Goal: Book appointment/travel/reservation

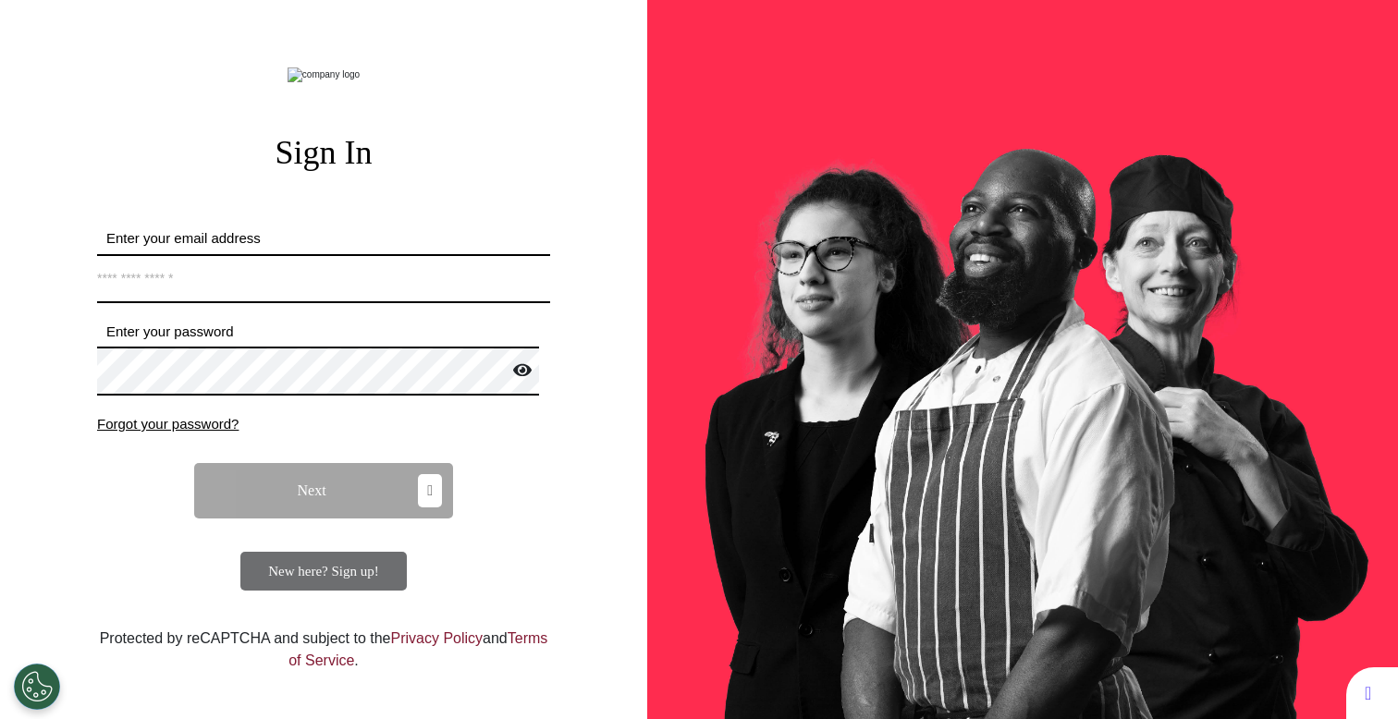
select select "**"
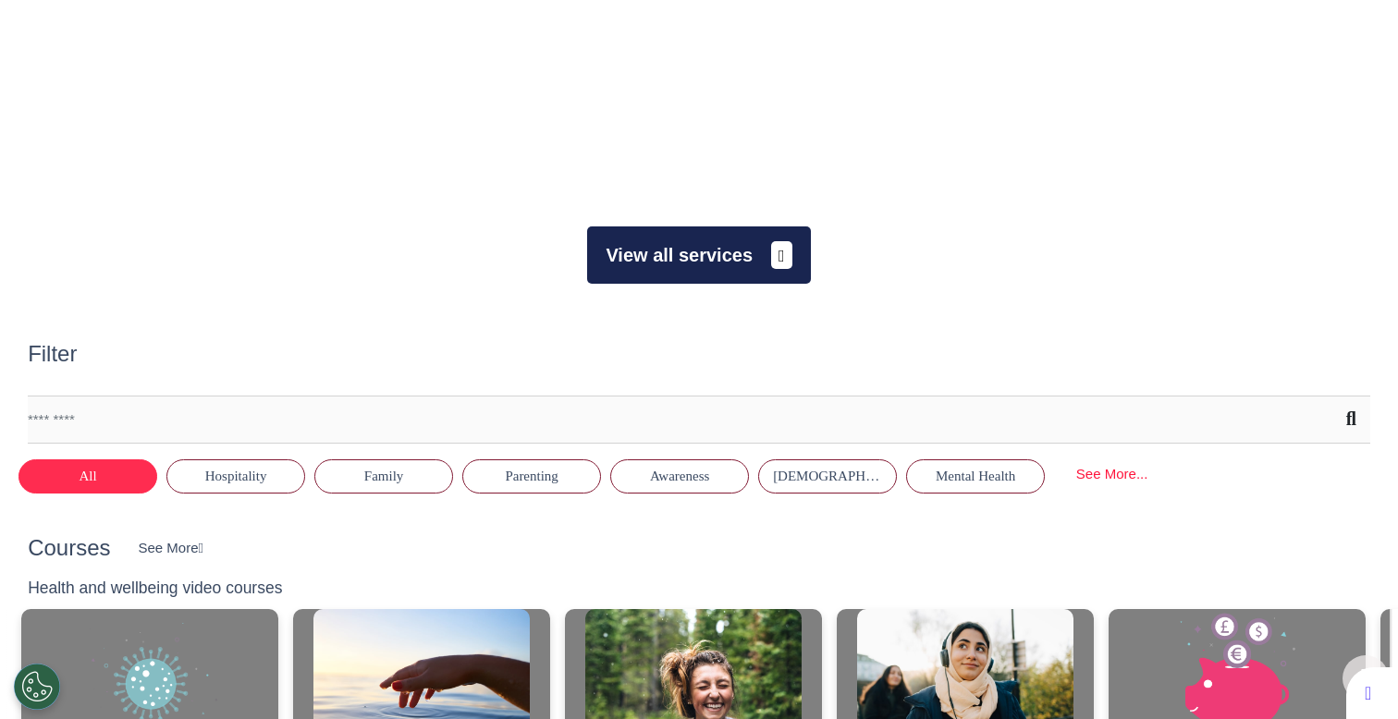
scroll to position [343, 0]
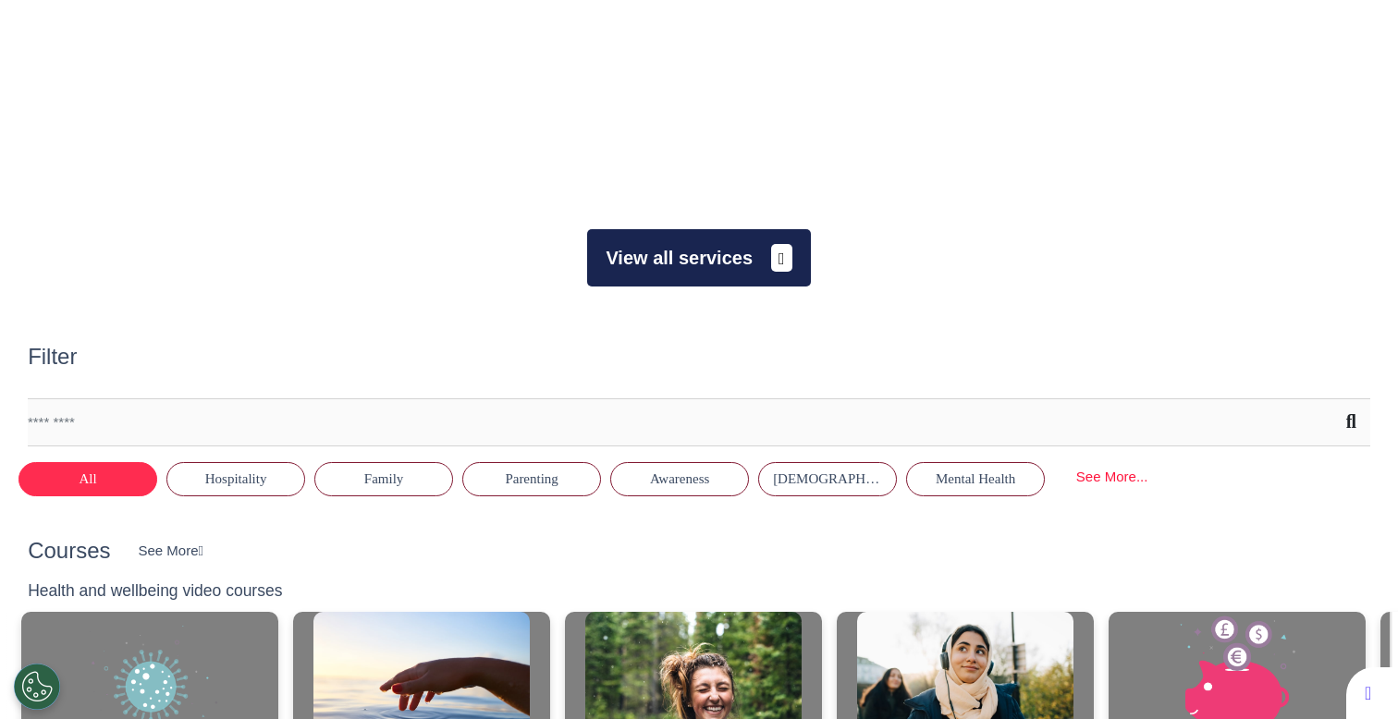
click at [636, 264] on button "View all services" at bounding box center [698, 257] width 223 height 57
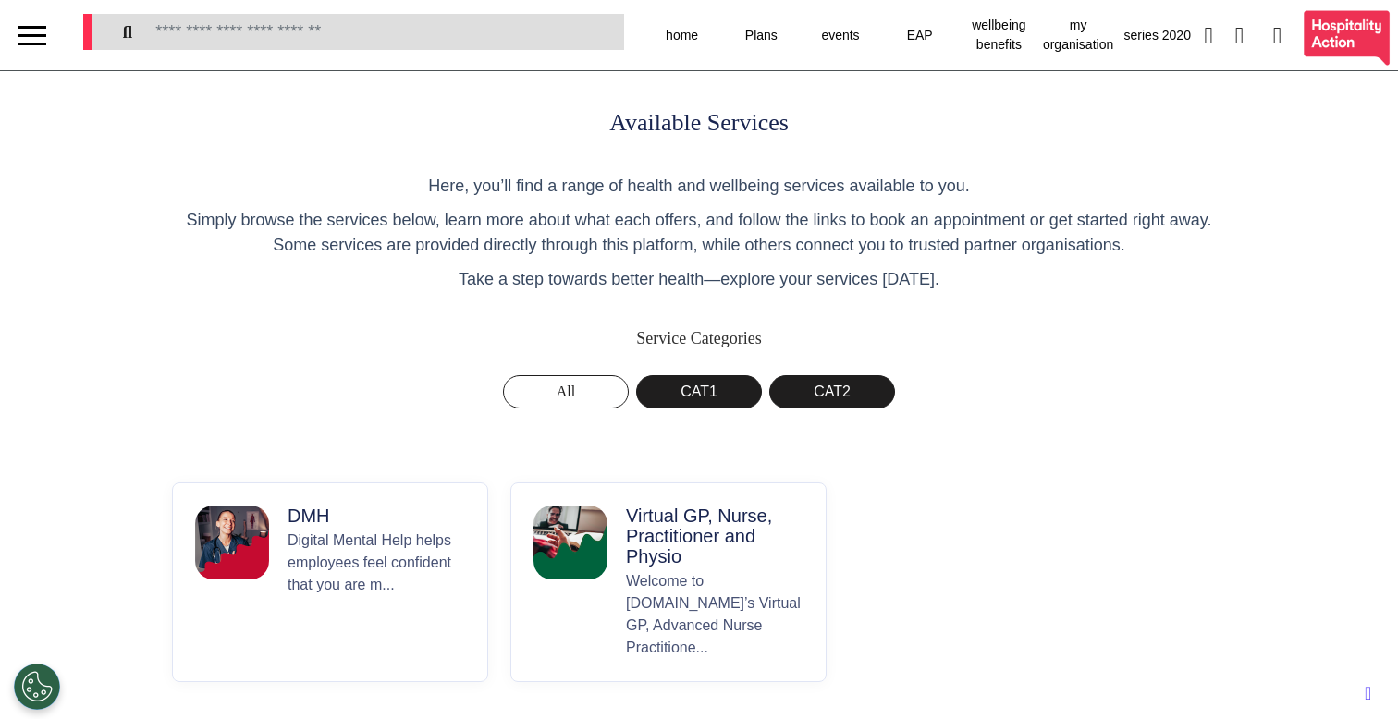
click at [635, 582] on p "Welcome to [DOMAIN_NAME]’s Virtual GP, Advanced Nurse Practitione..." at bounding box center [715, 615] width 178 height 89
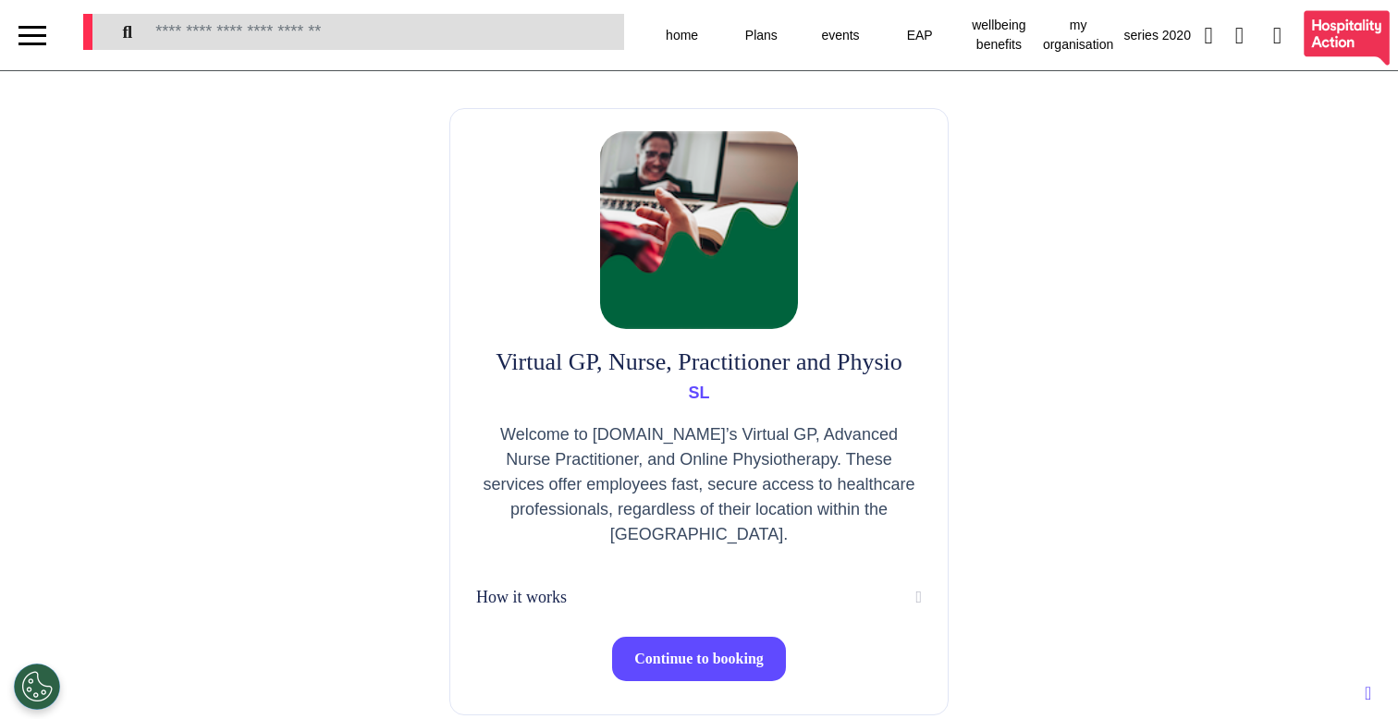
click at [686, 654] on span "Continue to booking" at bounding box center [698, 659] width 129 height 16
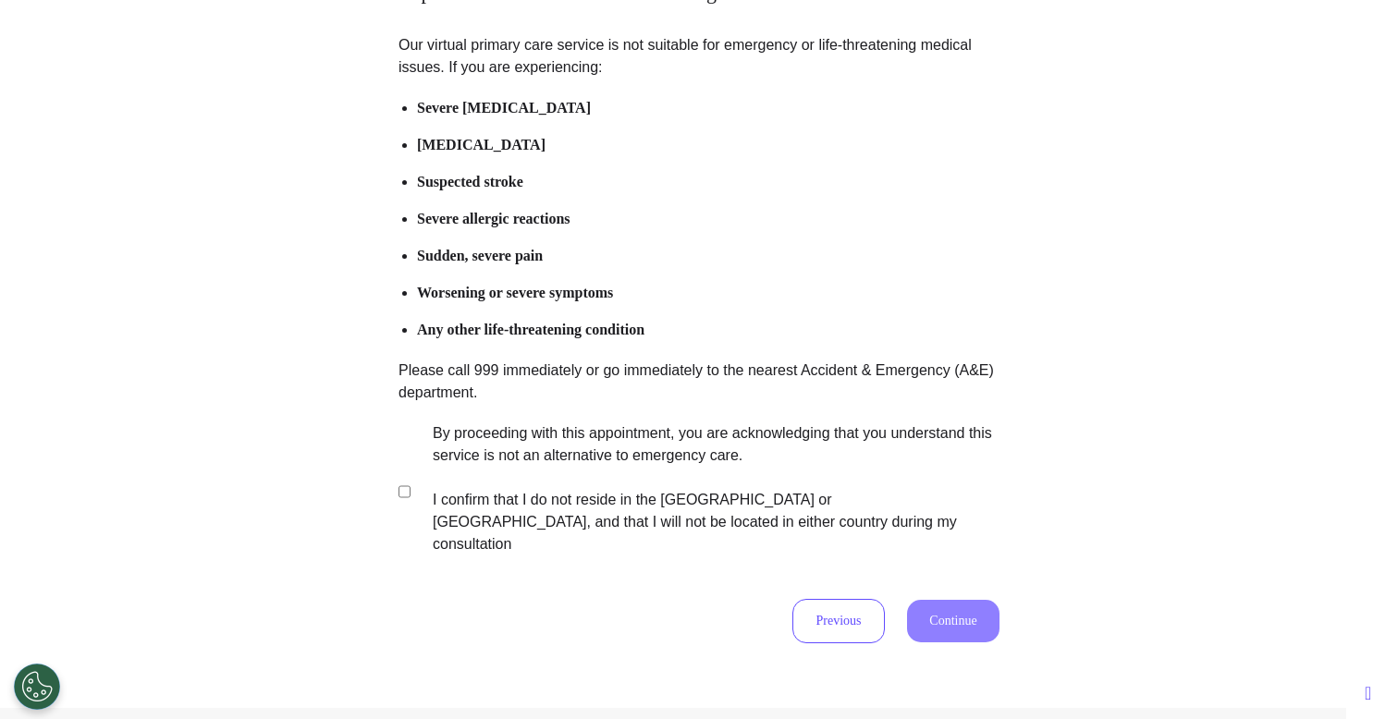
scroll to position [199, 0]
click at [646, 482] on label "By proceeding with this appointment, you are acknowledging that you understand …" at bounding box center [703, 488] width 579 height 133
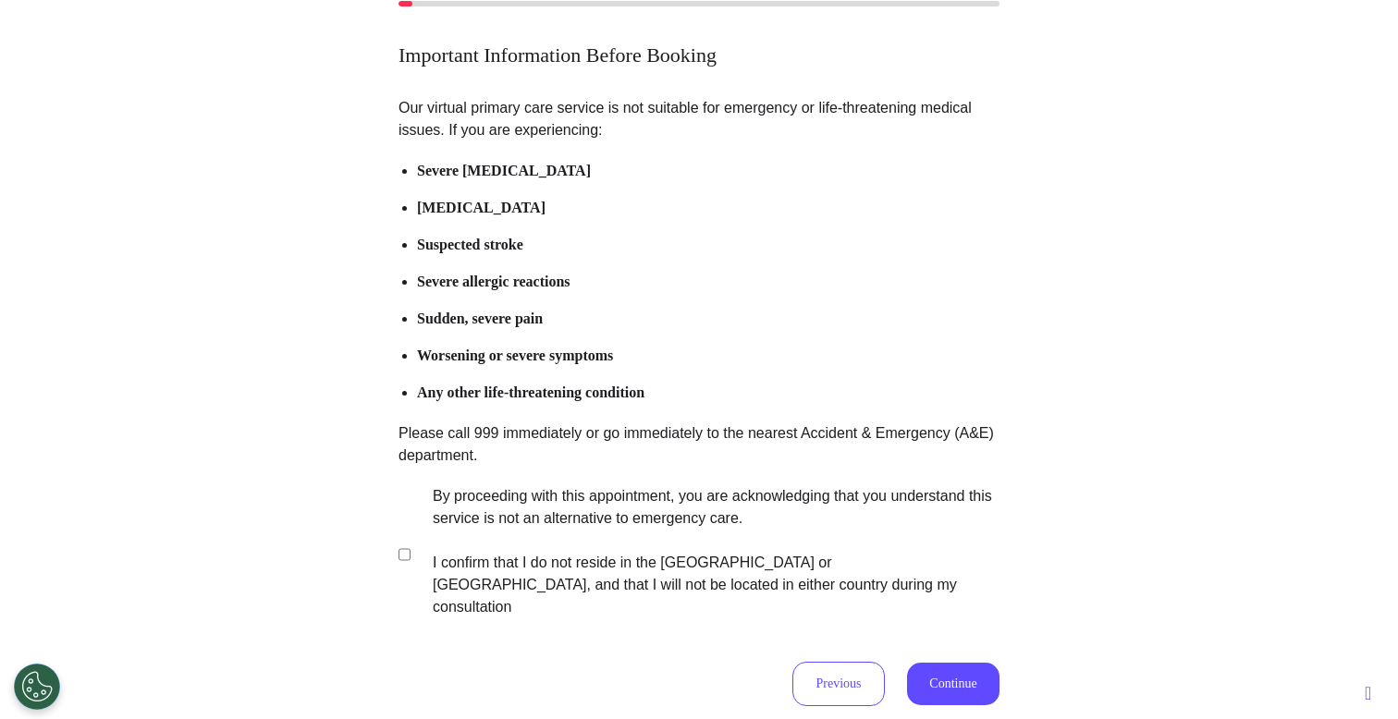
scroll to position [138, 0]
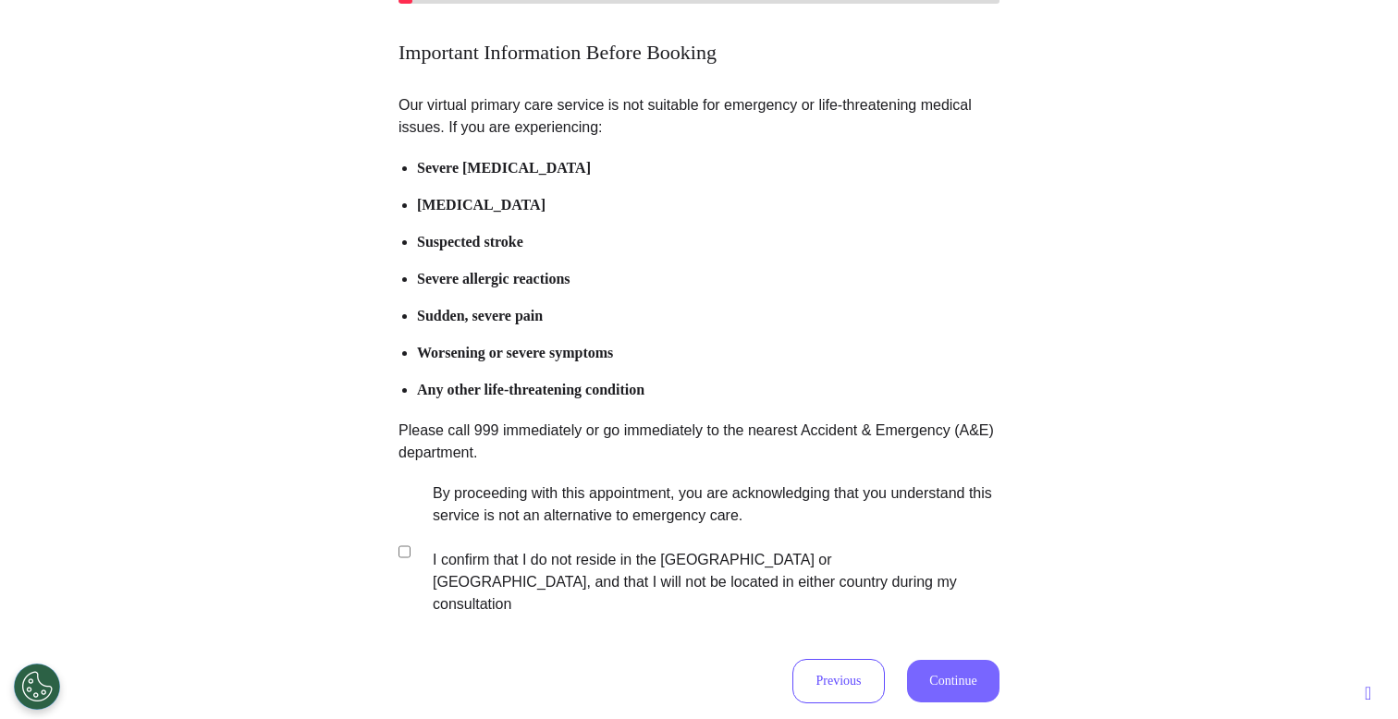
click at [954, 660] on button "Continue" at bounding box center [953, 681] width 92 height 43
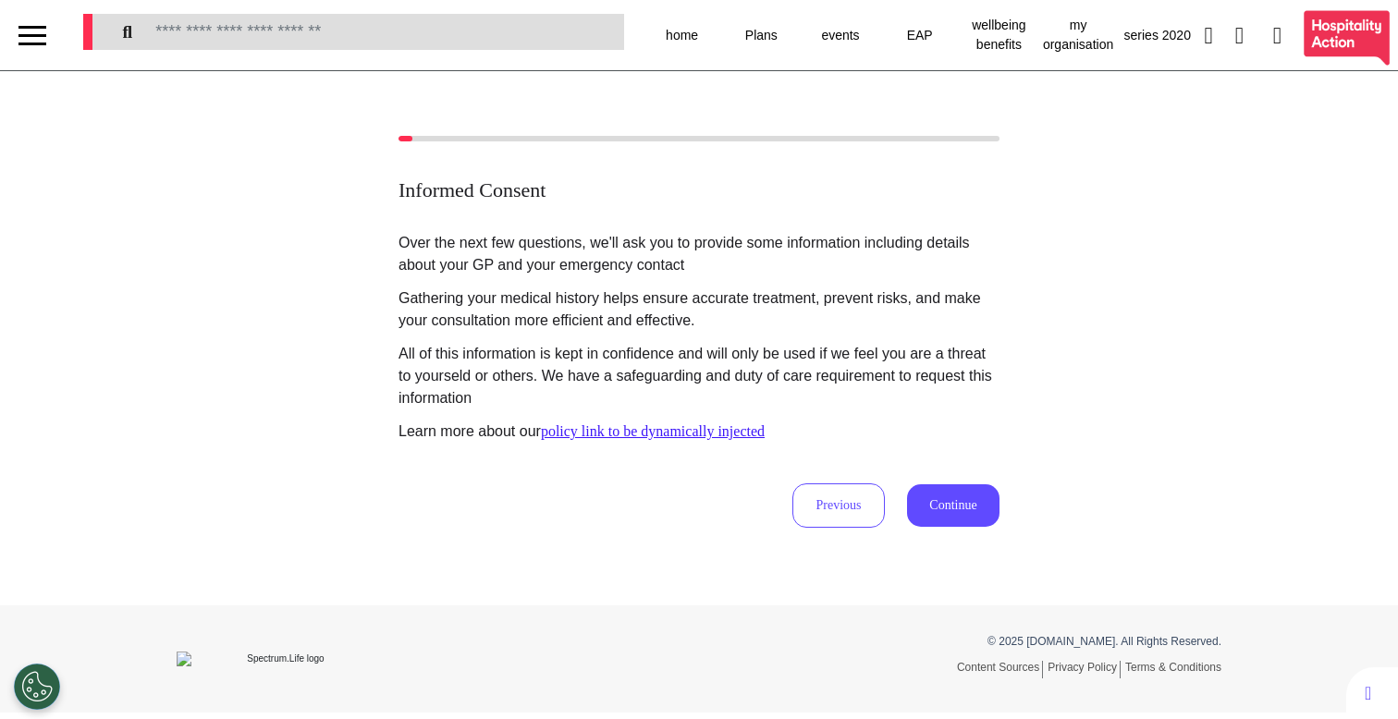
scroll to position [0, 0]
click at [1010, 506] on div "Informed Consent Over the next few questions, we'll ask you to provide some inf…" at bounding box center [699, 332] width 1398 height 392
click at [927, 506] on button "Continue" at bounding box center [953, 506] width 92 height 43
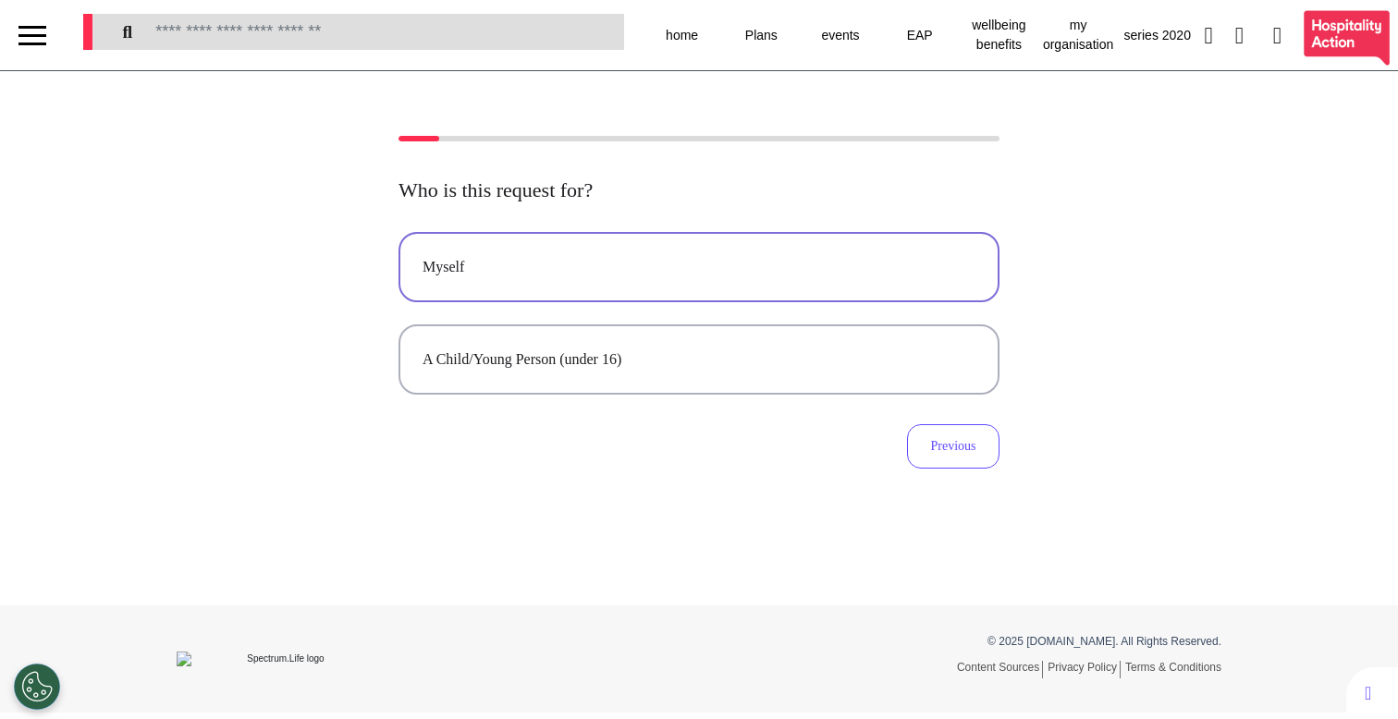
click at [647, 287] on button "Myself" at bounding box center [699, 267] width 601 height 70
select select "******"
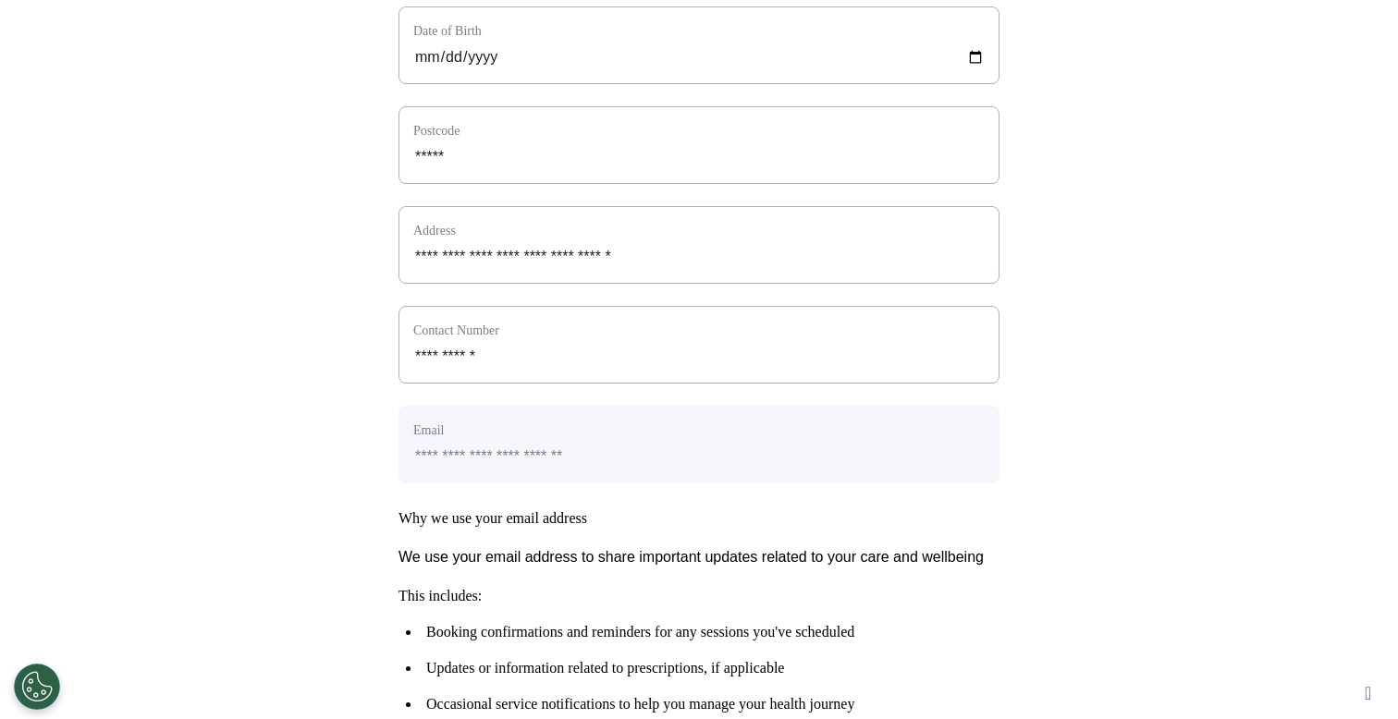
scroll to position [828, 0]
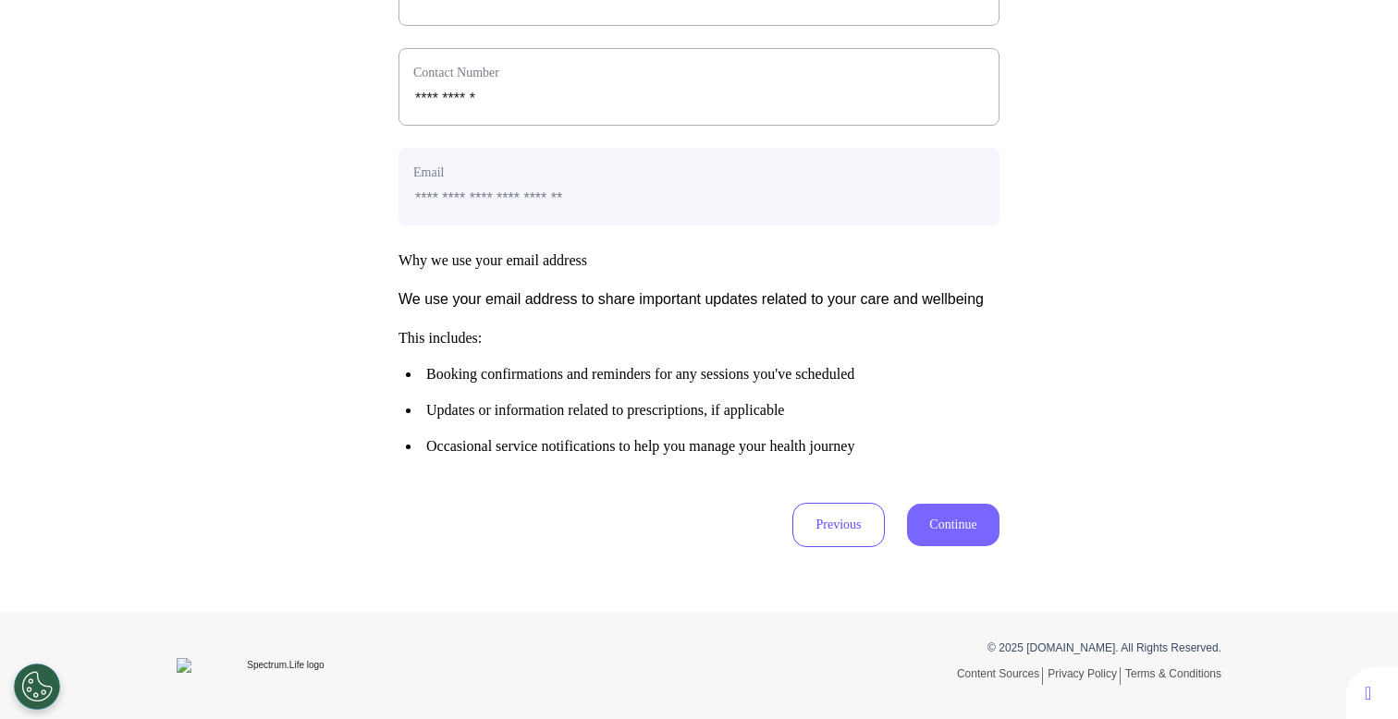
click at [927, 535] on button "Continue" at bounding box center [953, 525] width 92 height 43
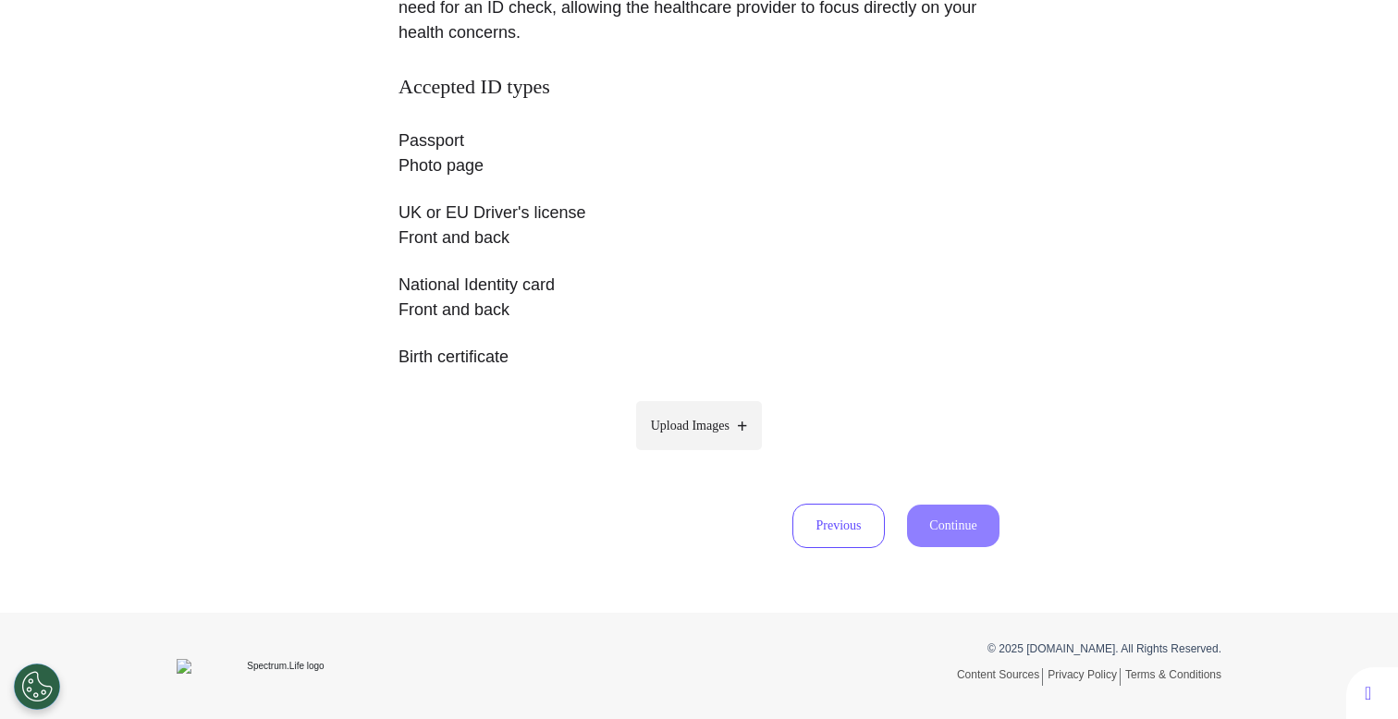
scroll to position [313, 0]
click at [714, 430] on span "Upload Images" at bounding box center [690, 424] width 79 height 19
click at [714, 454] on input "Upload Images" at bounding box center [699, 463] width 176 height 19
type input "**********"
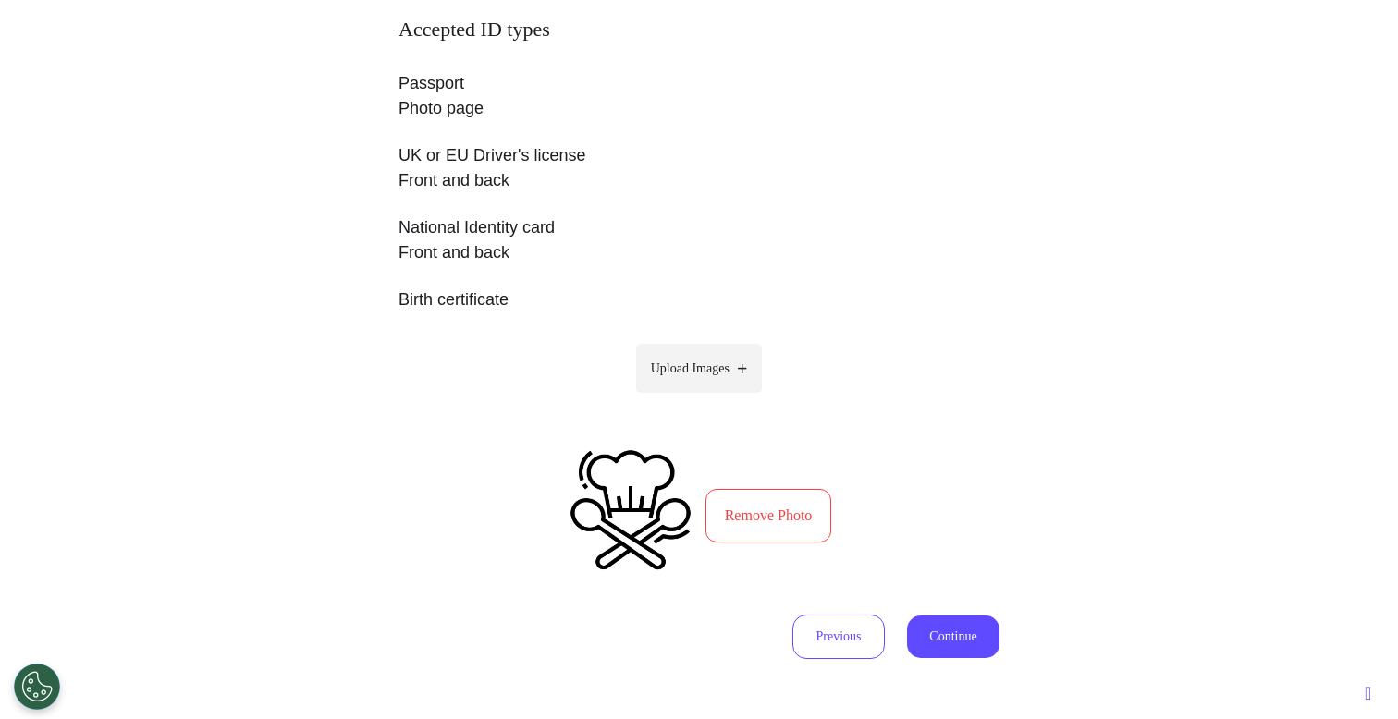
scroll to position [374, 0]
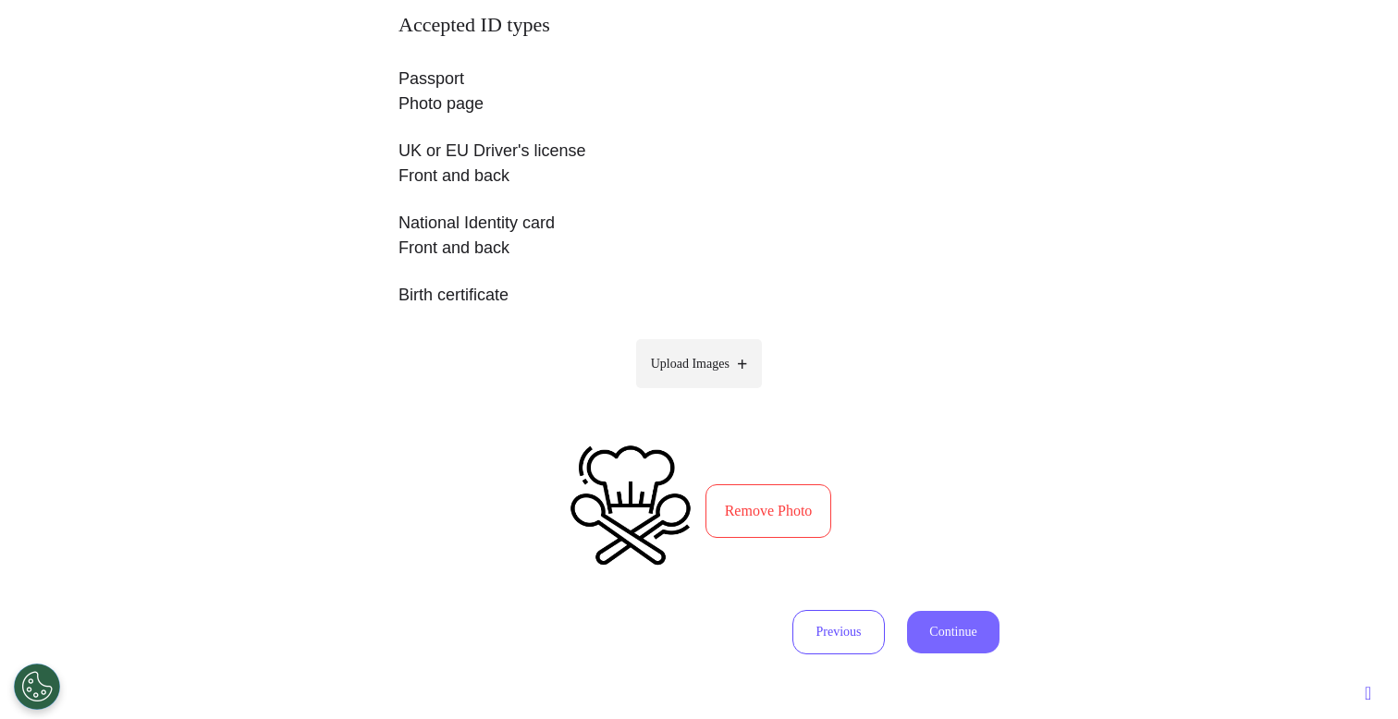
click at [948, 633] on button "Continue" at bounding box center [953, 632] width 92 height 43
